Goal: Information Seeking & Learning: Find specific fact

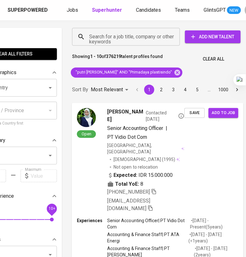
scroll to position [0, 43]
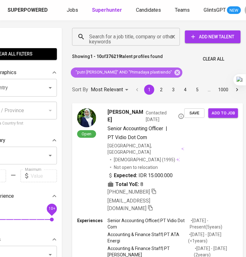
drag, startPoint x: 154, startPoint y: 72, endPoint x: 103, endPoint y: 35, distance: 62.4
click at [174, 71] on icon at bounding box center [177, 72] width 7 height 7
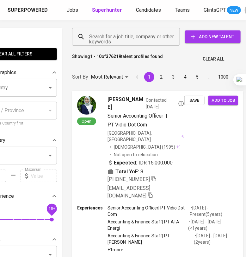
click at [111, 41] on input "Search for a job title, company or other keywords" at bounding box center [128, 37] width 80 height 12
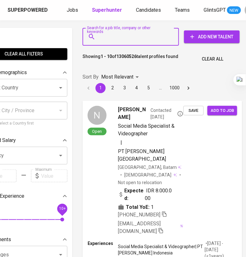
scroll to position [0, 31]
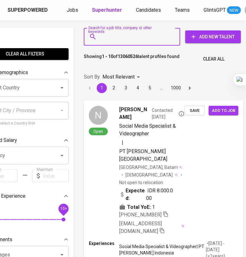
paste input "[EMAIL_ADDRESS][DOMAIN_NAME]"
type input "[EMAIL_ADDRESS][DOMAIN_NAME]"
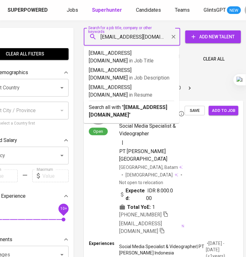
scroll to position [0, 7]
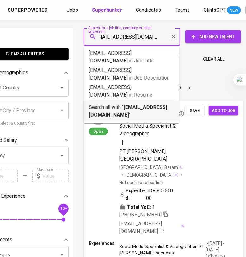
click at [125, 104] on p "Search all with " [EMAIL_ADDRESS][DOMAIN_NAME] "" at bounding box center [132, 111] width 86 height 15
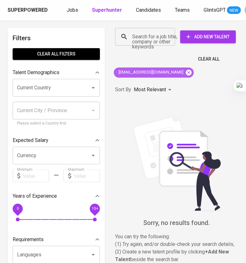
click at [186, 69] on icon at bounding box center [189, 72] width 7 height 7
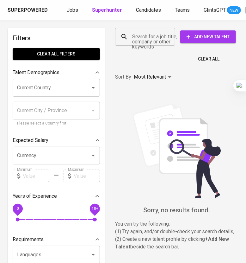
click at [156, 37] on input "Search for a job title, company or other keywords" at bounding box center [147, 37] width 32 height 12
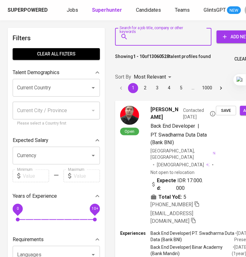
paste input "Sauvi [PERSON_NAME]"
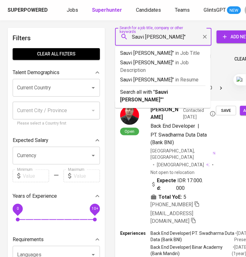
type input ""Sauvi [PERSON_NAME]""
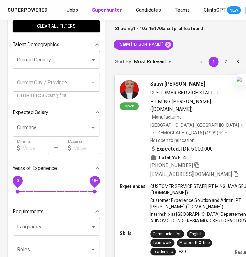
scroll to position [39, 0]
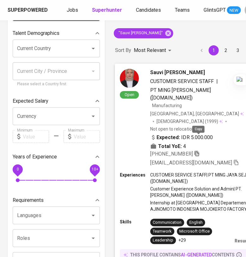
click at [200, 150] on icon "button" at bounding box center [197, 153] width 6 height 6
